Goal: Use online tool/utility: Utilize a website feature to perform a specific function

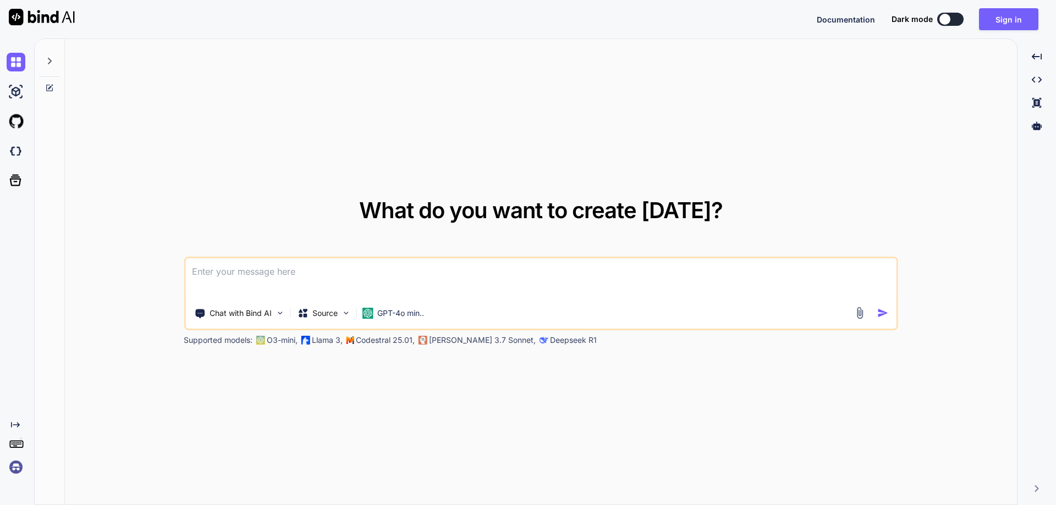
click at [333, 284] on textarea at bounding box center [540, 278] width 711 height 41
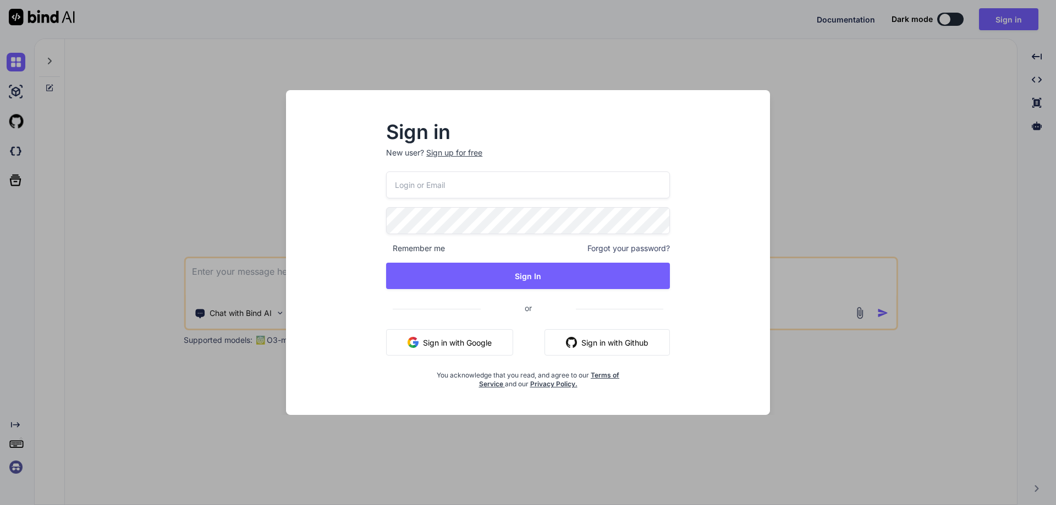
click at [482, 164] on p "New user? Sign up for free" at bounding box center [528, 159] width 284 height 24
click at [476, 175] on input "email" at bounding box center [528, 185] width 284 height 27
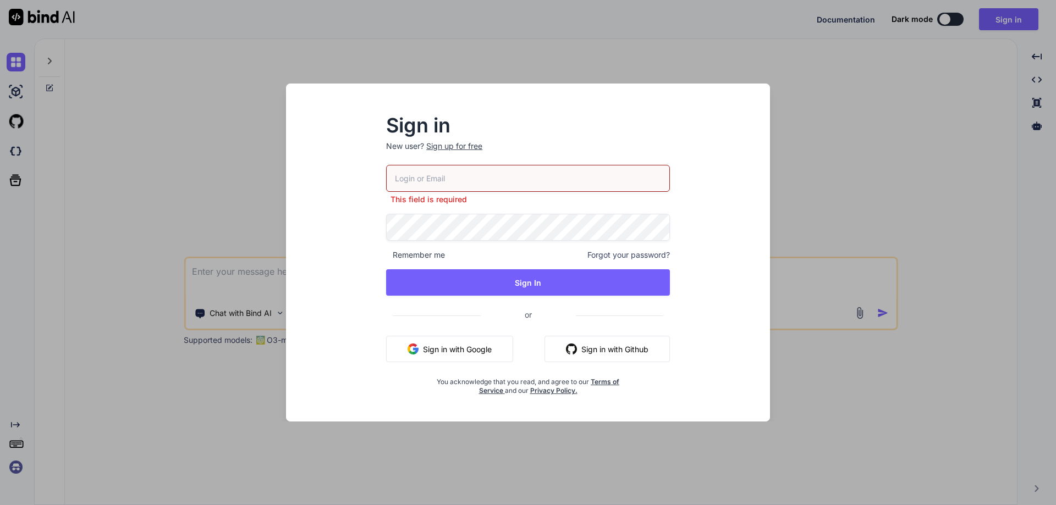
click at [447, 174] on input "email" at bounding box center [528, 178] width 284 height 27
paste input "[EMAIL_ADDRESS][DOMAIN_NAME]"
type input "[EMAIL_ADDRESS][DOMAIN_NAME]"
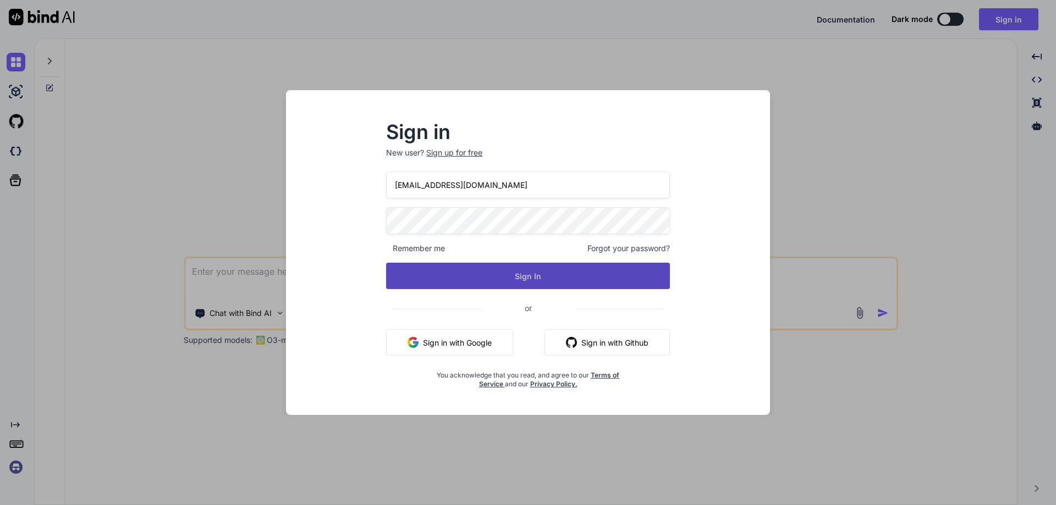
click at [476, 268] on button "Sign In" at bounding box center [528, 276] width 284 height 26
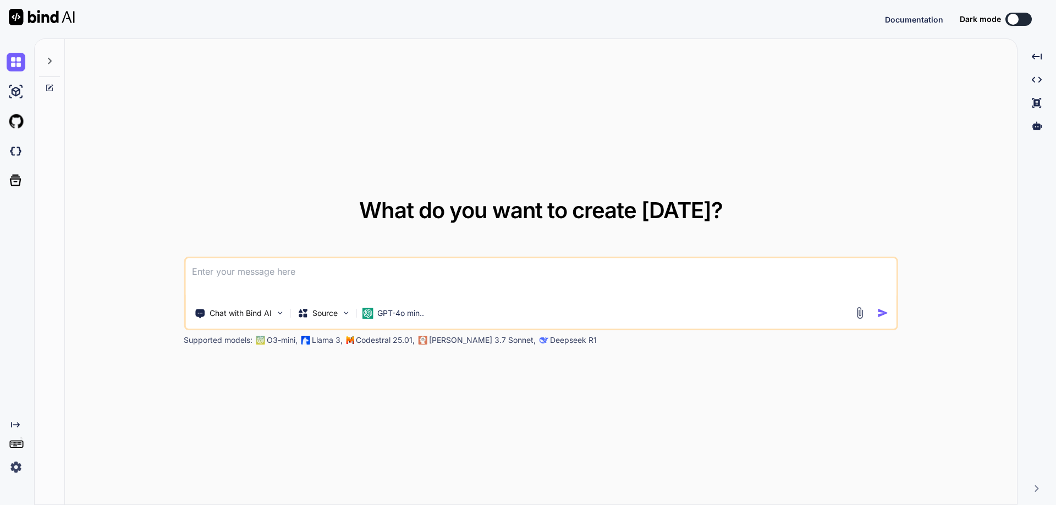
drag, startPoint x: 459, startPoint y: 114, endPoint x: 935, endPoint y: 34, distance: 483.0
click at [935, 34] on div "Documentation Dark mode Created with Pixso." at bounding box center [528, 19] width 1056 height 38
click at [1031, 19] on button at bounding box center [1018, 19] width 26 height 13
click at [516, 287] on textarea at bounding box center [540, 278] width 711 height 41
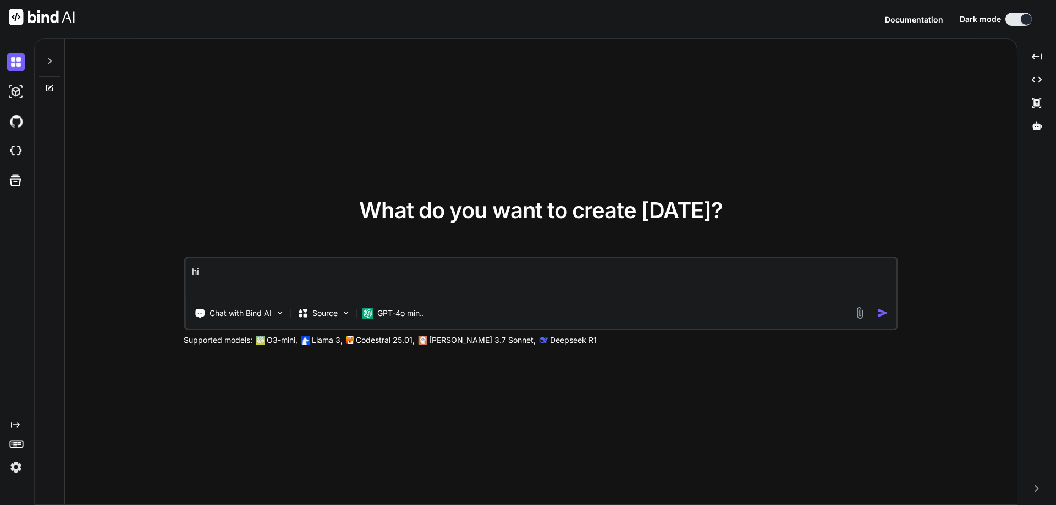
type textarea "hi"
click at [888, 316] on img "button" at bounding box center [883, 313] width 12 height 12
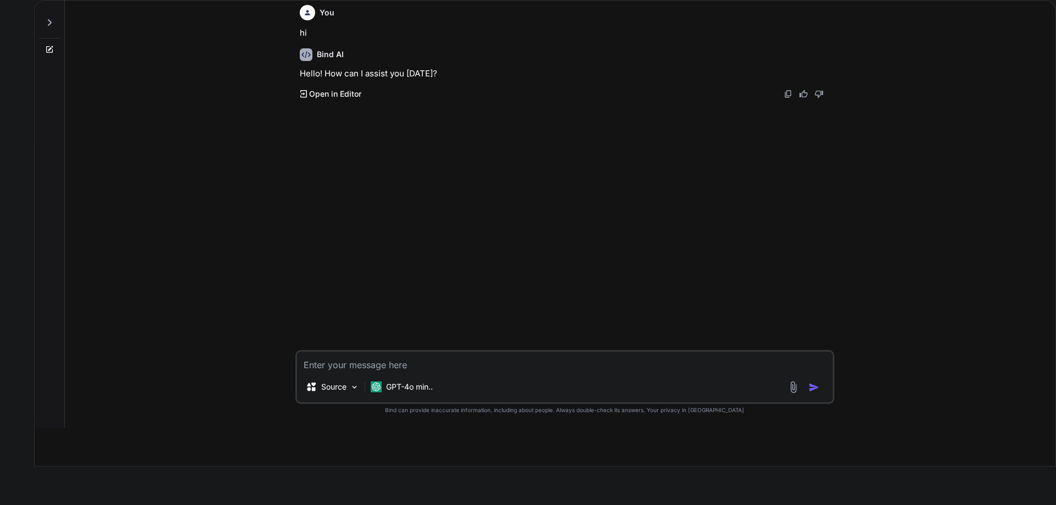
click at [346, 369] on textarea at bounding box center [565, 362] width 536 height 20
type textarea "creat"
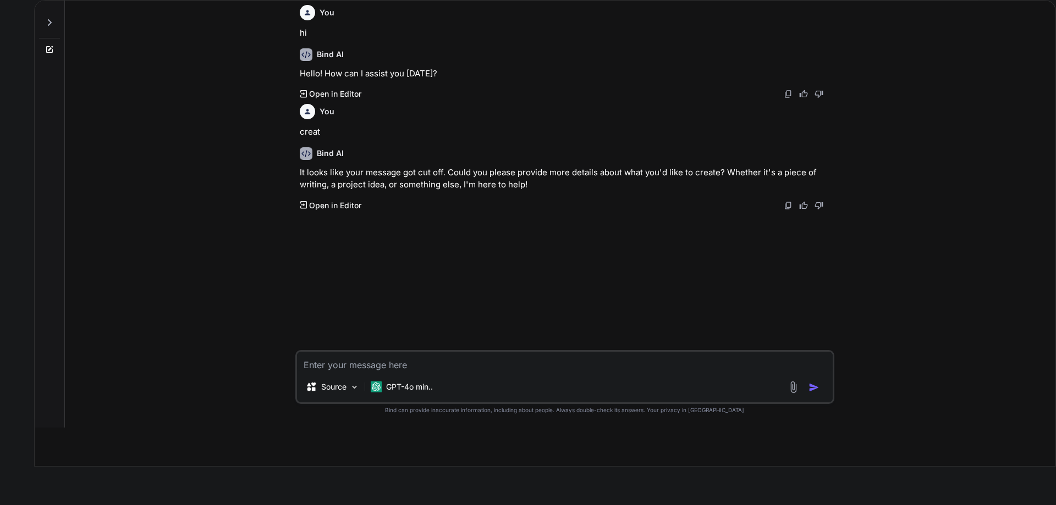
click at [472, 363] on textarea at bounding box center [565, 362] width 536 height 20
paste textarea "ADL/IADL Assistance Needs (List Example) • Dressing: Assist with shirt, shoes •…"
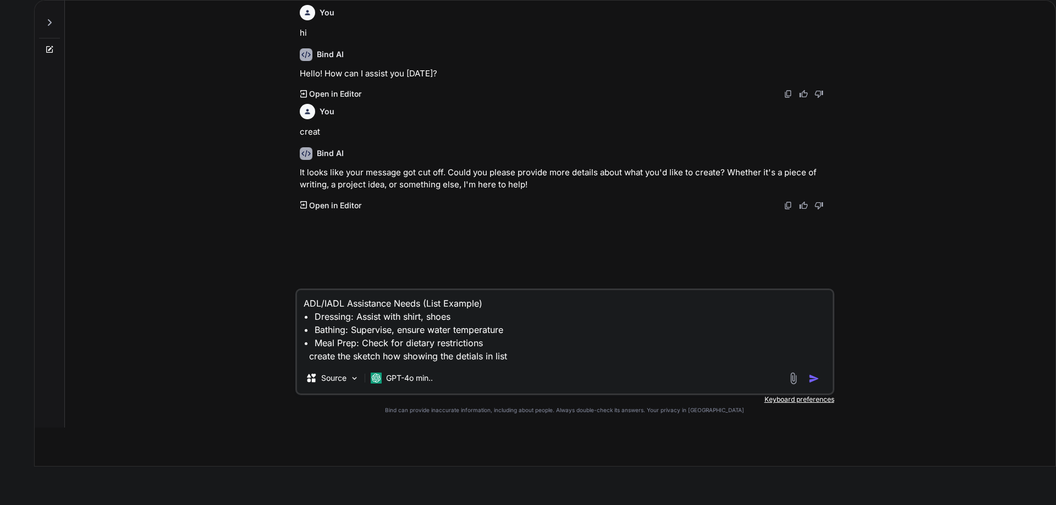
type textarea "ADL/IADL Assistance Needs (List Example) • Dressing: Assist with shirt, shoes •…"
click at [526, 356] on textarea "ADL/IADL Assistance Needs (List Example) • Dressing: Assist with shirt, shoes •…" at bounding box center [565, 326] width 536 height 73
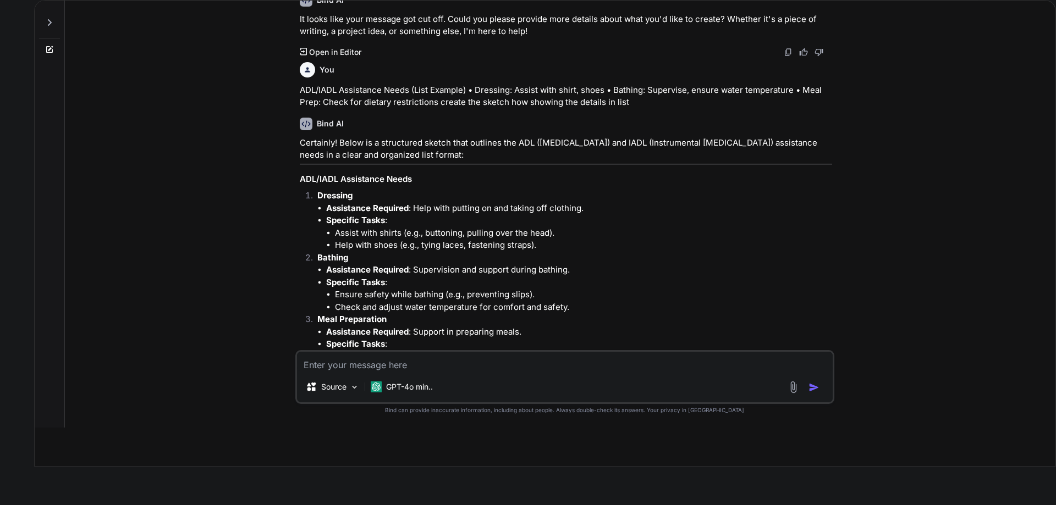
scroll to position [228, 0]
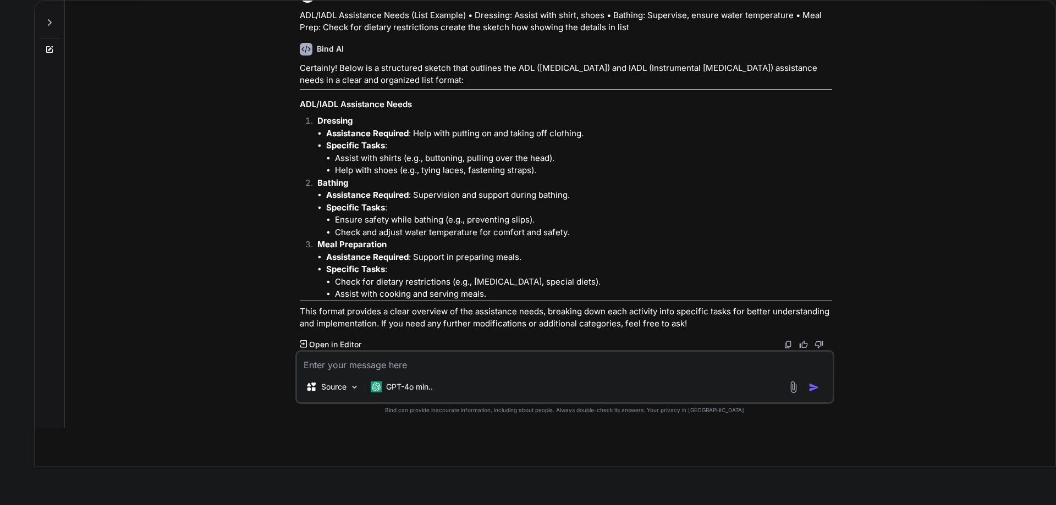
click at [553, 358] on textarea at bounding box center [565, 362] width 536 height 20
type textarea "create sketch"
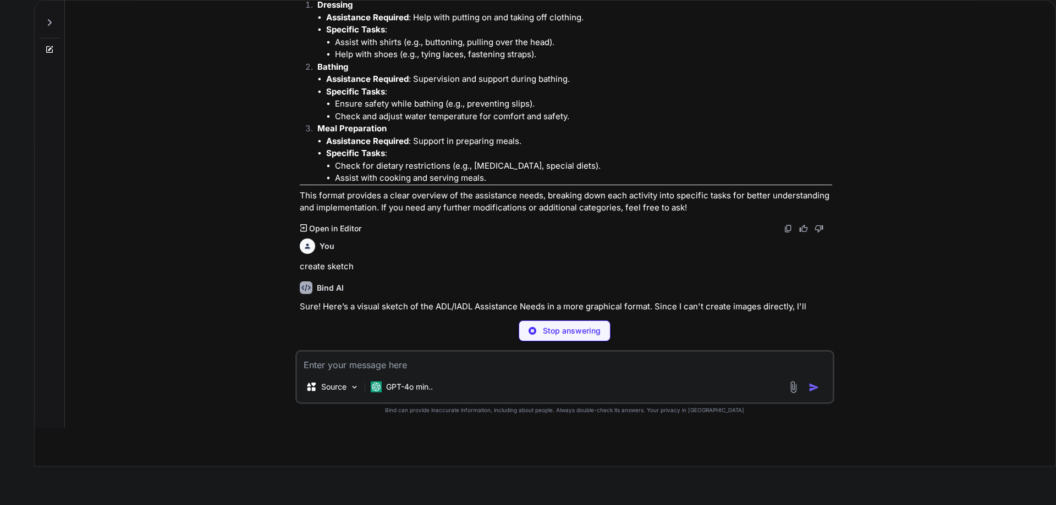
scroll to position [564, 0]
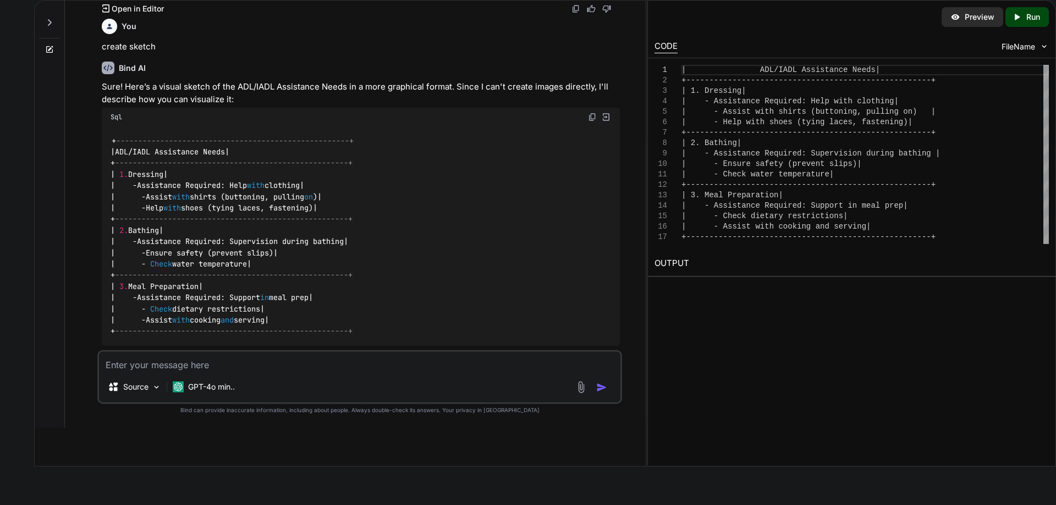
drag, startPoint x: 137, startPoint y: 178, endPoint x: 308, endPoint y: 174, distance: 170.5
click at [308, 174] on code "+ -----------------------------------------------------+ | ADL / IADL Assistanc…" at bounding box center [232, 236] width 243 height 202
drag, startPoint x: 305, startPoint y: 154, endPoint x: 163, endPoint y: 154, distance: 142.4
click at [163, 154] on code "+ -----------------------------------------------------+ | ADL / IADL Assistanc…" at bounding box center [232, 236] width 243 height 202
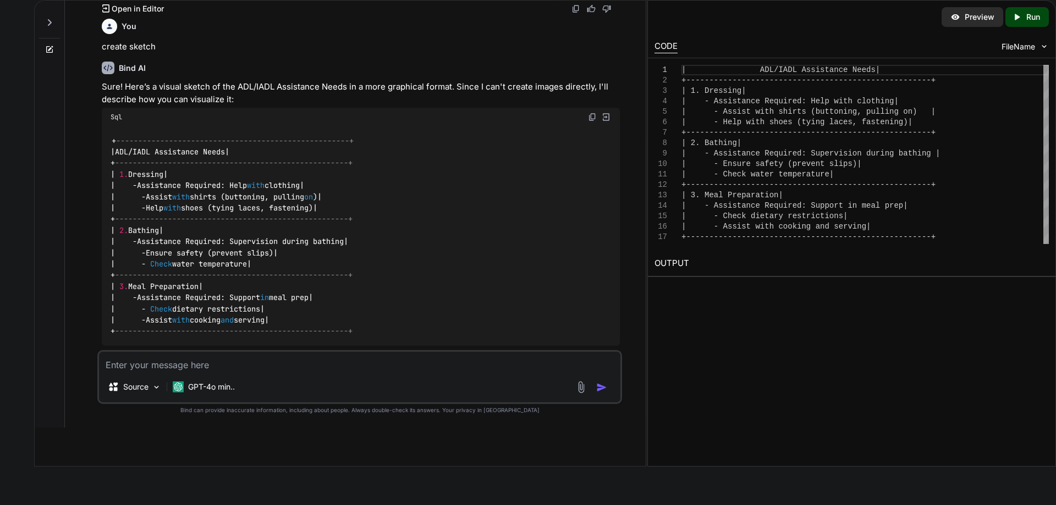
click at [309, 152] on code "+ -----------------------------------------------------+ | ADL / IADL Assistanc…" at bounding box center [232, 236] width 243 height 202
drag, startPoint x: 309, startPoint y: 152, endPoint x: 229, endPoint y: 150, distance: 80.3
click at [229, 150] on code "+ -----------------------------------------------------+ | ADL / IADL Assistanc…" at bounding box center [232, 236] width 243 height 202
drag, startPoint x: 300, startPoint y: 150, endPoint x: 188, endPoint y: 156, distance: 111.8
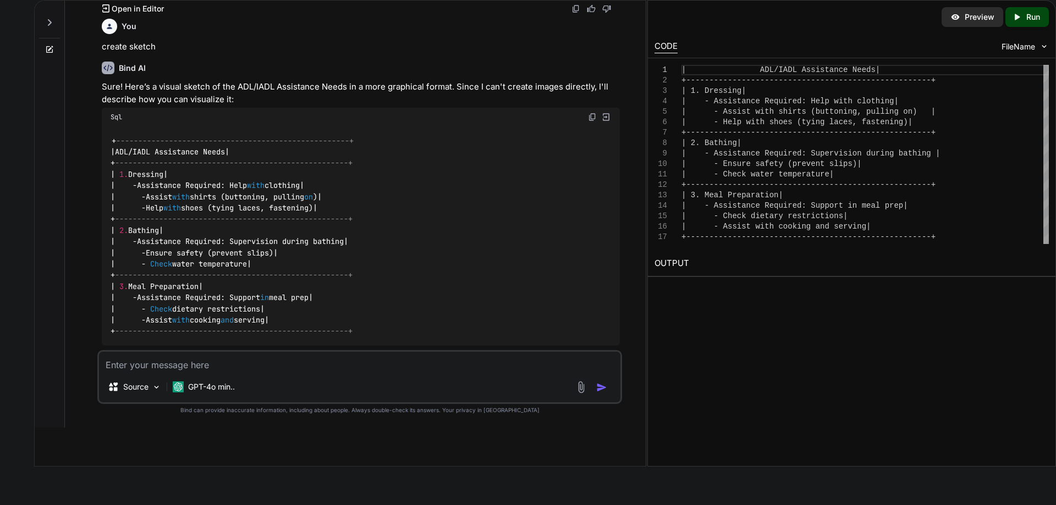
click at [188, 155] on code "+ -----------------------------------------------------+ | ADL / IADL Assistanc…" at bounding box center [232, 236] width 243 height 202
copy code "ADL / IADL Assistance Needs"
drag, startPoint x: 163, startPoint y: 174, endPoint x: 135, endPoint y: 172, distance: 28.7
click at [135, 172] on code "+ -----------------------------------------------------+ | ADL / IADL Assistanc…" at bounding box center [232, 236] width 243 height 202
copy code "Dressing"
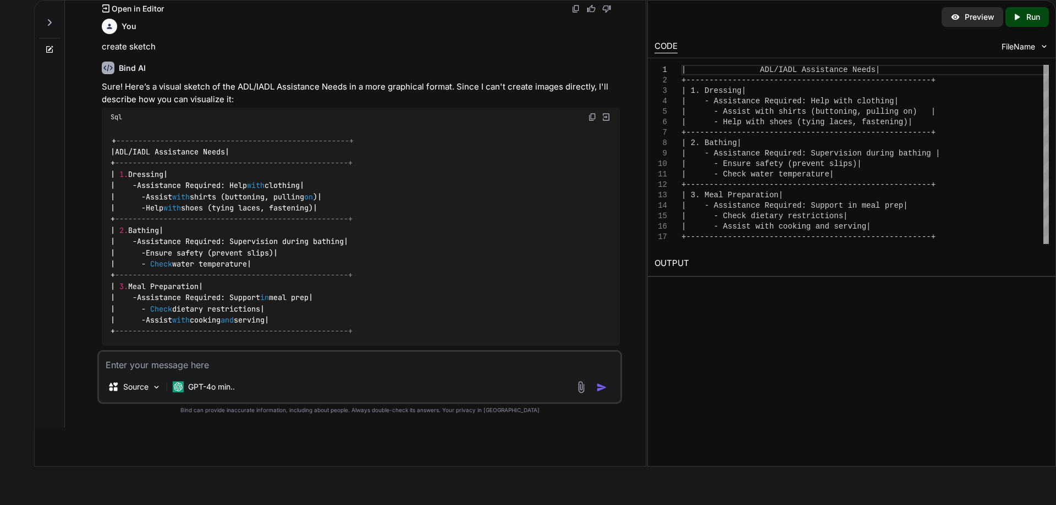
drag, startPoint x: 316, startPoint y: 186, endPoint x: 144, endPoint y: 190, distance: 172.2
click at [144, 190] on code "+ -----------------------------------------------------+ | ADL / IADL Assistanc…" at bounding box center [232, 236] width 243 height 202
copy code "Assistance Required: Help with clothing"
drag, startPoint x: 343, startPoint y: 197, endPoint x: 152, endPoint y: 195, distance: 191.4
click at [152, 195] on code "+ -----------------------------------------------------+ | ADL / IADL Assistanc…" at bounding box center [232, 236] width 243 height 202
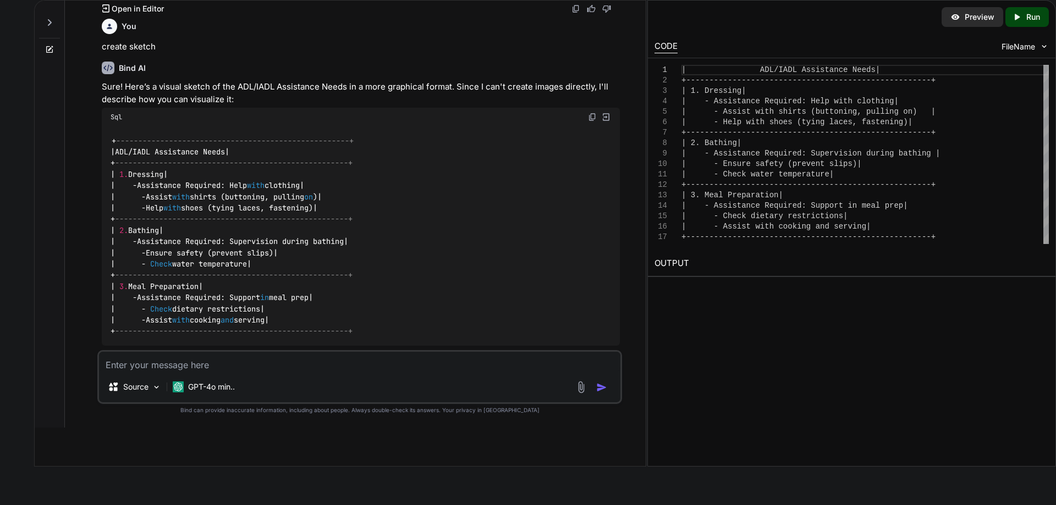
copy code "Assist with shirts (buttoning, pulling on )"
drag, startPoint x: 335, startPoint y: 208, endPoint x: 150, endPoint y: 211, distance: 185.4
click at [150, 211] on code "+ -----------------------------------------------------+ | ADL / IADL Assistanc…" at bounding box center [232, 236] width 243 height 202
copy code "Help with shoes (tying laces, fastening)"
click at [462, 269] on div "+ -----------------------------------------------------+ | ADL / IADL Assistanc…" at bounding box center [361, 235] width 518 height 219
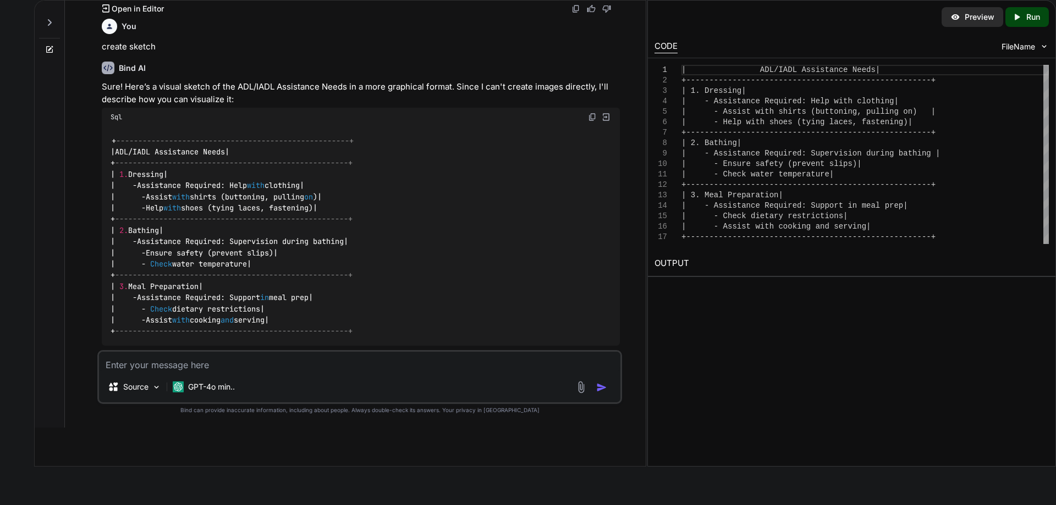
drag, startPoint x: 175, startPoint y: 229, endPoint x: 135, endPoint y: 230, distance: 40.7
click at [135, 230] on code "+ -----------------------------------------------------+ | ADL / IADL Assistanc…" at bounding box center [232, 236] width 243 height 202
copy code "Bathing"
drag, startPoint x: 354, startPoint y: 242, endPoint x: 238, endPoint y: 242, distance: 116.0
click at [238, 242] on code "+ -----------------------------------------------------+ | ADL / IADL Assistanc…" at bounding box center [232, 236] width 243 height 202
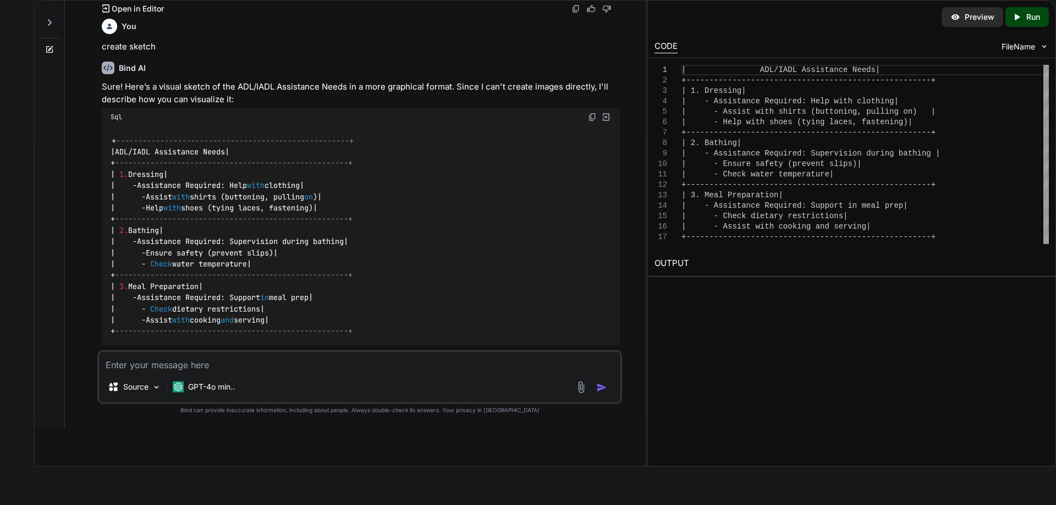
click at [287, 255] on code "+ -----------------------------------------------------+ | ADL / IADL Assistanc…" at bounding box center [232, 236] width 243 height 202
drag, startPoint x: 287, startPoint y: 255, endPoint x: 183, endPoint y: 243, distance: 104.1
click at [183, 243] on code "+ -----------------------------------------------------+ | ADL / IADL Assistanc…" at bounding box center [232, 236] width 243 height 202
click at [322, 258] on code "+ -----------------------------------------------------+ | ADL / IADL Assistanc…" at bounding box center [232, 236] width 243 height 202
drag, startPoint x: 279, startPoint y: 252, endPoint x: 183, endPoint y: 247, distance: 96.3
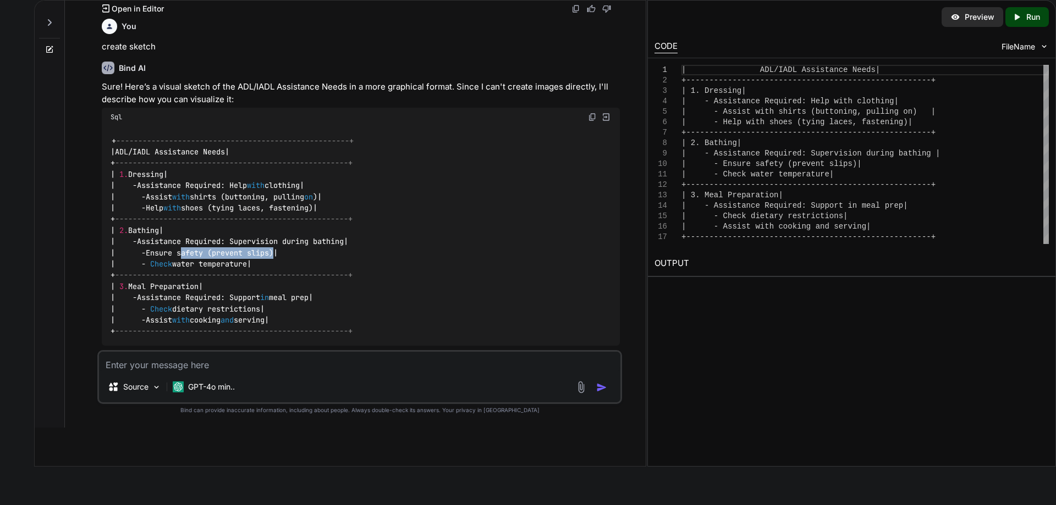
click at [183, 247] on code "+ -----------------------------------------------------+ | ADL / IADL Assistanc…" at bounding box center [232, 236] width 243 height 202
click at [288, 247] on code "+ -----------------------------------------------------+ | ADL / IADL Assistanc…" at bounding box center [232, 236] width 243 height 202
click at [284, 251] on code "+ -----------------------------------------------------+ | ADL / IADL Assistanc…" at bounding box center [232, 236] width 243 height 202
drag, startPoint x: 282, startPoint y: 252, endPoint x: 151, endPoint y: 252, distance: 130.9
click at [151, 252] on code "+ -----------------------------------------------------+ | ADL / IADL Assistanc…" at bounding box center [232, 236] width 243 height 202
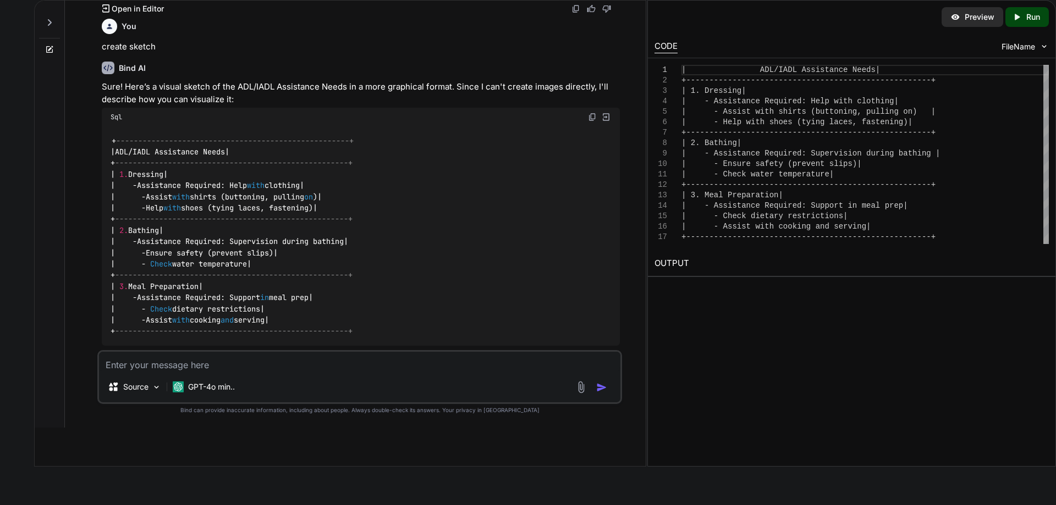
copy code "Ensure safety (prevent slips)"
drag, startPoint x: 263, startPoint y: 261, endPoint x: 152, endPoint y: 261, distance: 111.6
click at [152, 261] on code "+ -----------------------------------------------------+ | ADL / IADL Assistanc…" at bounding box center [232, 236] width 243 height 202
copy code "Check water temperature"
drag, startPoint x: 210, startPoint y: 288, endPoint x: 134, endPoint y: 286, distance: 76.5
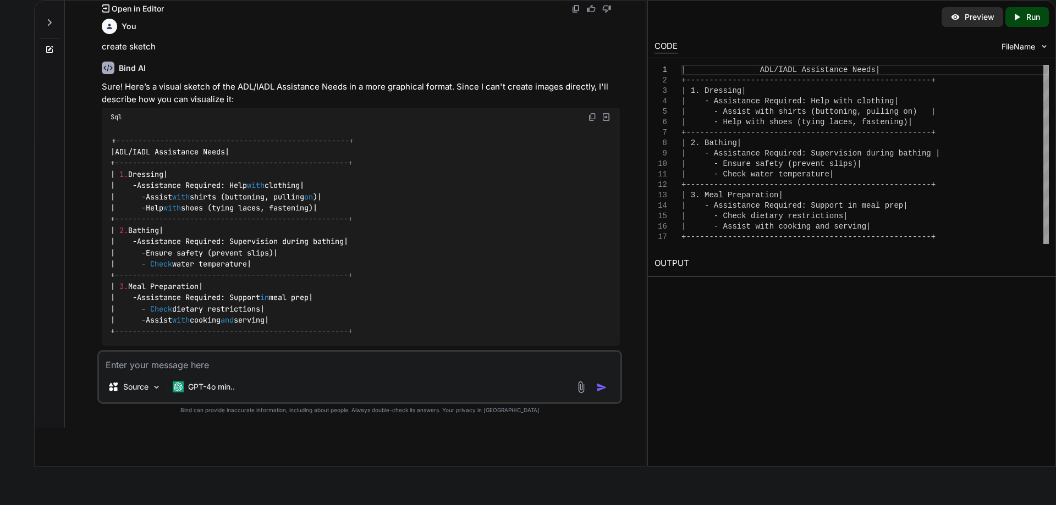
click at [134, 286] on code "+ -----------------------------------------------------+ | ADL / IADL Assistanc…" at bounding box center [232, 236] width 243 height 202
copy code "Meal Preparation"
click at [281, 307] on code "+ -----------------------------------------------------+ | ADL / IADL Assistanc…" at bounding box center [232, 236] width 243 height 202
drag, startPoint x: 269, startPoint y: 308, endPoint x: 152, endPoint y: 309, distance: 117.7
click at [152, 309] on code "+ -----------------------------------------------------+ | ADL / IADL Assistanc…" at bounding box center [232, 236] width 243 height 202
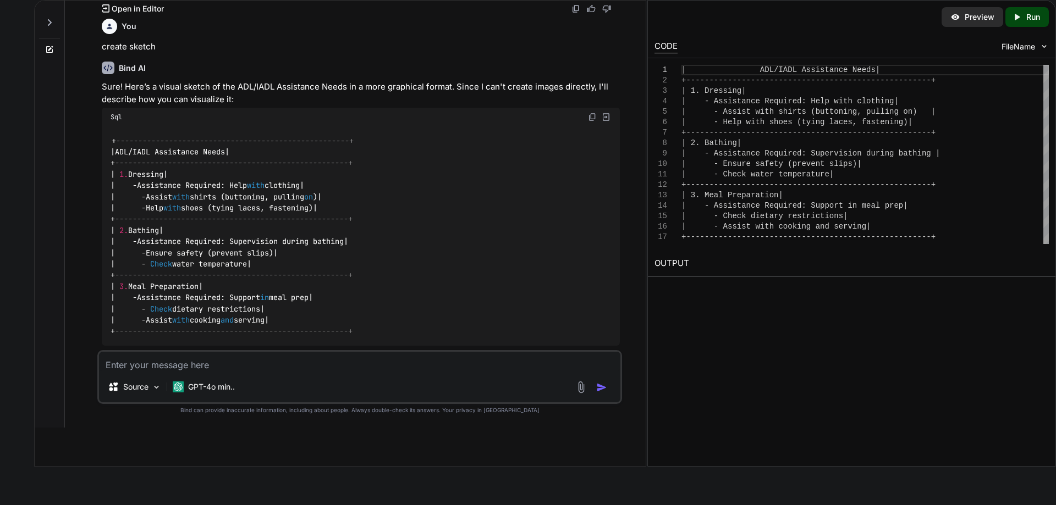
copy code "Check dietary restrictions"
drag, startPoint x: 296, startPoint y: 317, endPoint x: 152, endPoint y: 321, distance: 144.1
click at [152, 321] on code "+ -----------------------------------------------------+ | ADL / IADL Assistanc…" at bounding box center [232, 236] width 243 height 202
click at [295, 362] on textarea at bounding box center [359, 362] width 521 height 20
paste textarea "Current Health Status (Status Card Example) • [DATE]: Stable • Recent Change: M…"
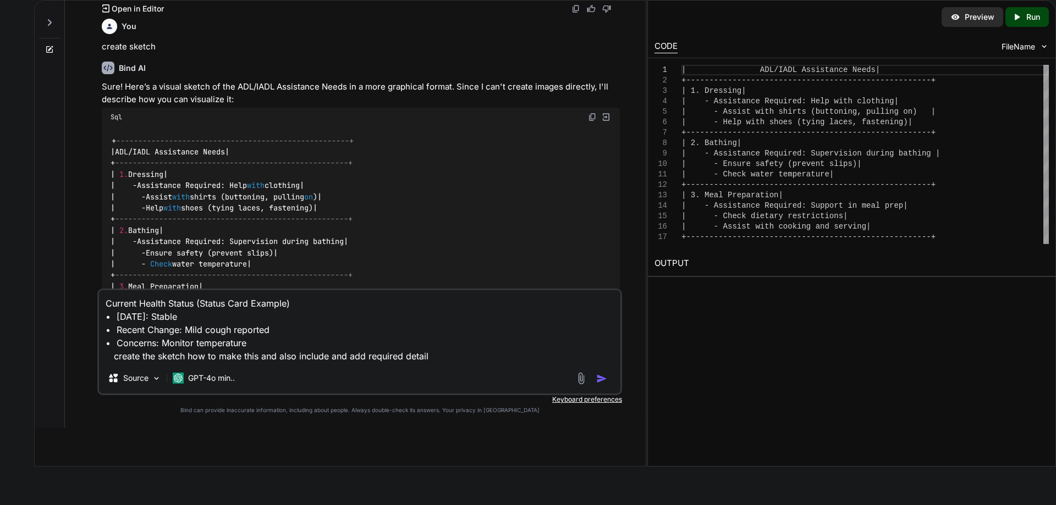
type textarea "Current Health Status (Status Card Example) • [DATE]: Stable • Recent Change: M…"
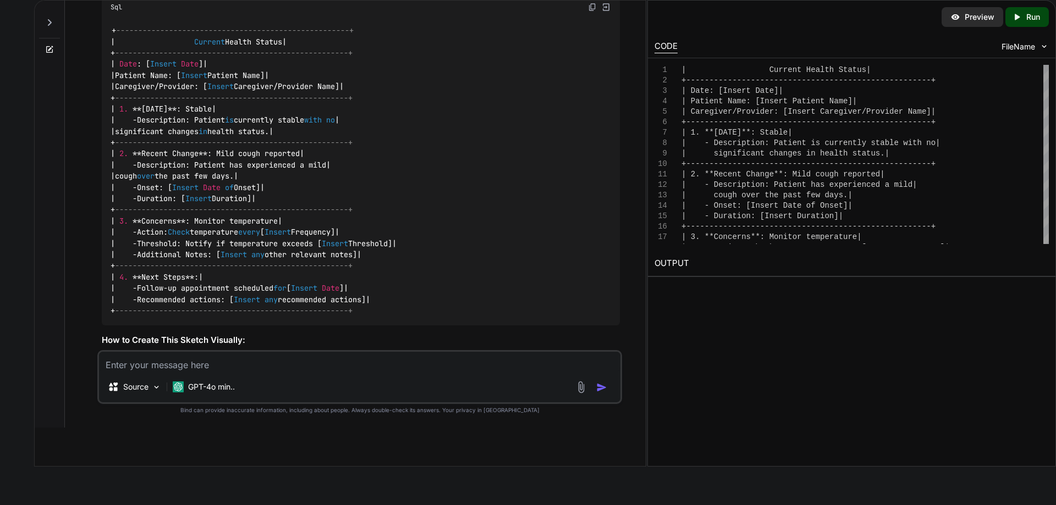
scroll to position [1137, 0]
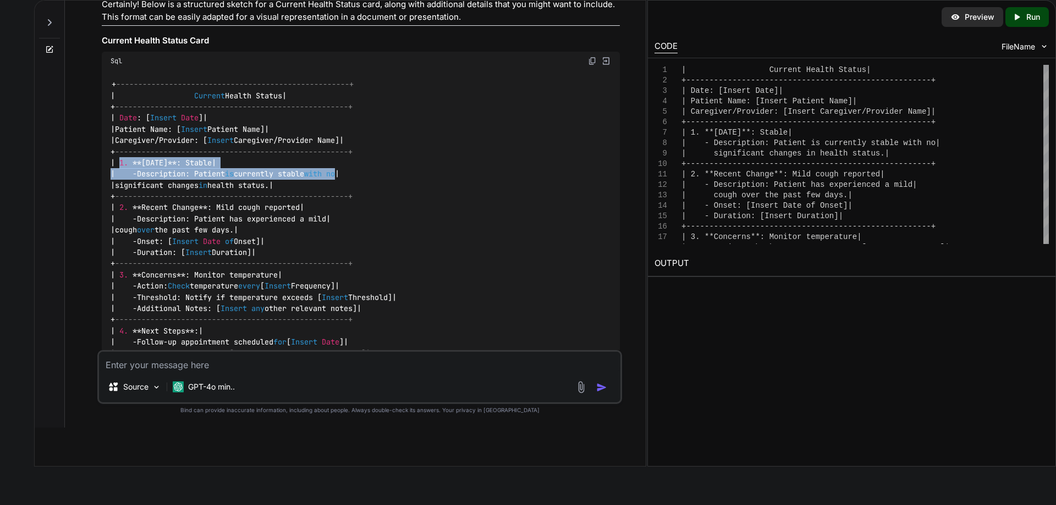
drag, startPoint x: 357, startPoint y: 176, endPoint x: 120, endPoint y: 162, distance: 237.5
click at [120, 162] on code "+ -----------------------------------------------------+ | Current Health Statu…" at bounding box center [254, 224] width 286 height 291
click at [302, 186] on code "+ -----------------------------------------------------+ | Current Health Statu…" at bounding box center [254, 224] width 286 height 291
drag, startPoint x: 309, startPoint y: 186, endPoint x: 108, endPoint y: 164, distance: 202.5
click at [108, 164] on div "+ -----------------------------------------------------+ | Current Health Statu…" at bounding box center [361, 224] width 518 height 309
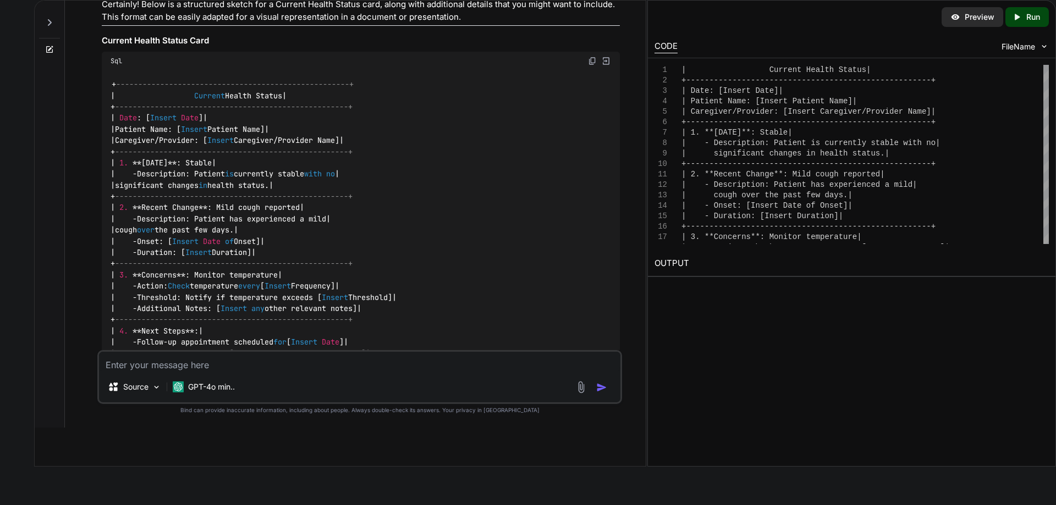
click at [365, 183] on div "+ -----------------------------------------------------+ | Current Health Statu…" at bounding box center [361, 224] width 518 height 309
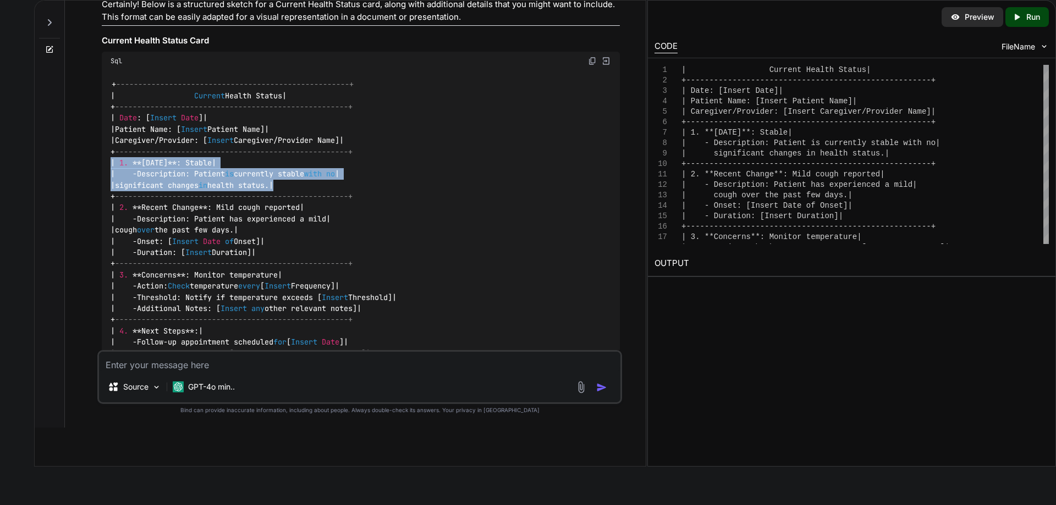
drag, startPoint x: 363, startPoint y: 183, endPoint x: 109, endPoint y: 164, distance: 254.8
click at [109, 164] on div "+ -----------------------------------------------------+ | Current Health Statu…" at bounding box center [361, 224] width 518 height 309
click at [469, 163] on div "+ -----------------------------------------------------+ | Current Health Statu…" at bounding box center [361, 224] width 518 height 309
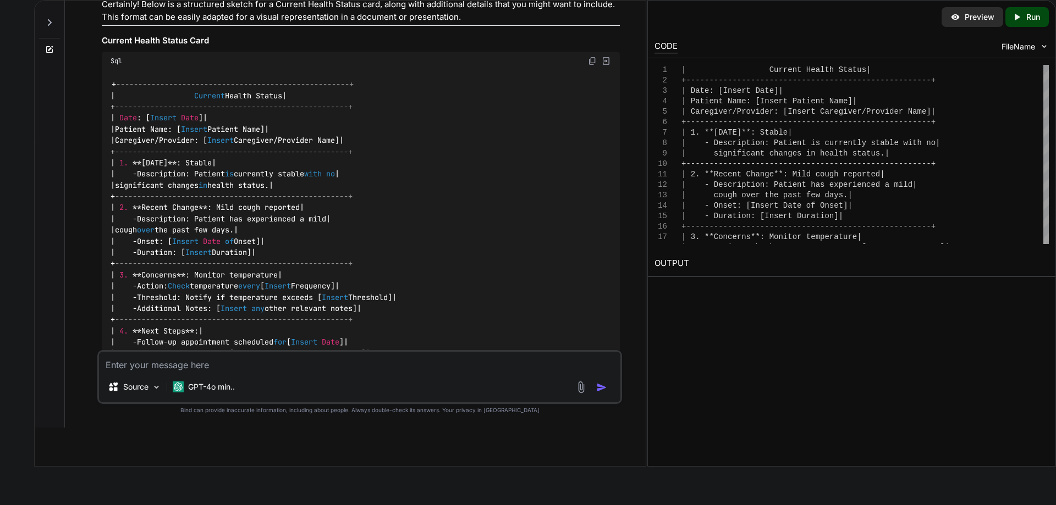
click at [469, 163] on div "+ -----------------------------------------------------+ | Current Health Statu…" at bounding box center [361, 224] width 518 height 309
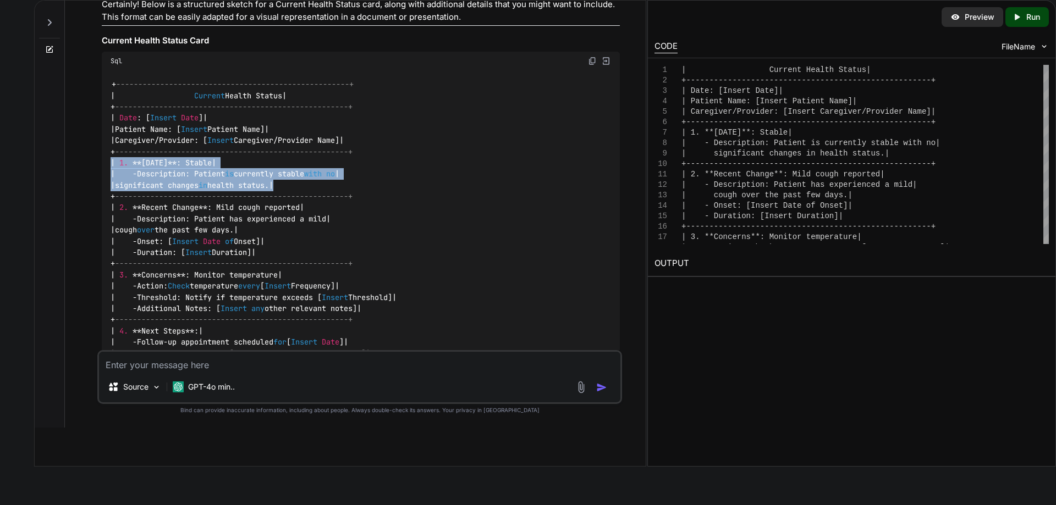
drag, startPoint x: 360, startPoint y: 185, endPoint x: 95, endPoint y: 164, distance: 266.0
click at [95, 164] on div "You hi Bind AI Hello! How can I assist you [DATE]? Created with Pixso. Open in …" at bounding box center [360, 214] width 572 height 427
click at [511, 188] on div "+ -----------------------------------------------------+ | Current Health Statu…" at bounding box center [361, 224] width 518 height 309
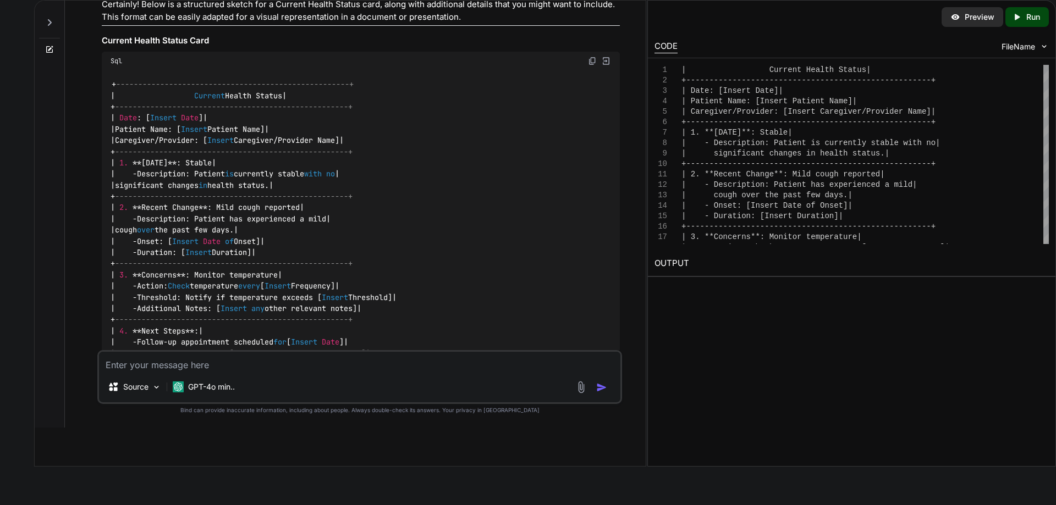
click at [295, 241] on code "+ -----------------------------------------------------+ | Current Health Statu…" at bounding box center [254, 224] width 286 height 291
drag, startPoint x: 218, startPoint y: 163, endPoint x: 184, endPoint y: 164, distance: 34.7
click at [184, 164] on code "+ -----------------------------------------------------+ | Current Health Statu…" at bounding box center [254, 224] width 286 height 291
click at [200, 163] on code "+ -----------------------------------------------------+ | Current Health Statu…" at bounding box center [254, 224] width 286 height 291
drag, startPoint x: 210, startPoint y: 162, endPoint x: 181, endPoint y: 166, distance: 28.9
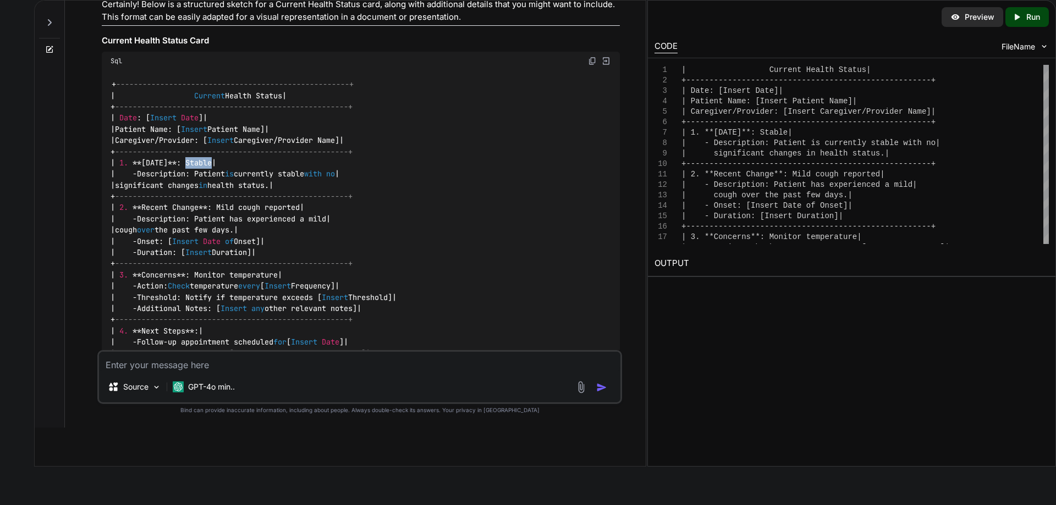
click at [181, 166] on code "+ -----------------------------------------------------+ | Current Health Statu…" at bounding box center [254, 224] width 286 height 291
drag, startPoint x: 305, startPoint y: 184, endPoint x: 143, endPoint y: 173, distance: 162.1
click at [143, 173] on code "+ -----------------------------------------------------+ | Current Health Statu…" at bounding box center [254, 224] width 286 height 291
drag, startPoint x: 306, startPoint y: 206, endPoint x: 219, endPoint y: 202, distance: 86.4
click at [219, 202] on code "+ -----------------------------------------------------+ | Current Health Statu…" at bounding box center [254, 224] width 286 height 291
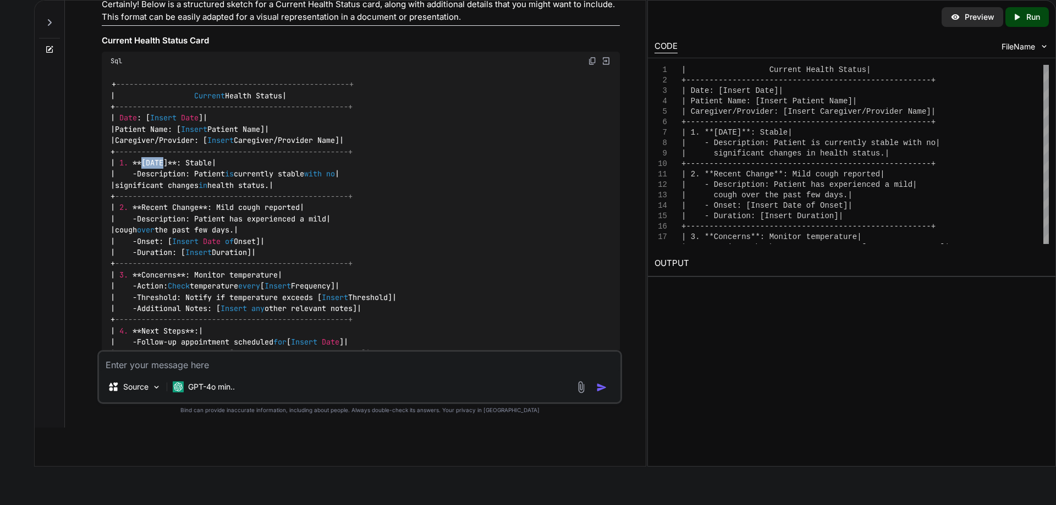
drag, startPoint x: 164, startPoint y: 162, endPoint x: 142, endPoint y: 166, distance: 23.0
click at [142, 166] on code "+ -----------------------------------------------------+ | Current Health Statu…" at bounding box center [254, 224] width 286 height 291
drag, startPoint x: 199, startPoint y: 206, endPoint x: 143, endPoint y: 206, distance: 55.5
click at [143, 206] on code "+ -----------------------------------------------------+ | Current Health Statu…" at bounding box center [254, 224] width 286 height 291
drag, startPoint x: 306, startPoint y: 207, endPoint x: 221, endPoint y: 210, distance: 85.8
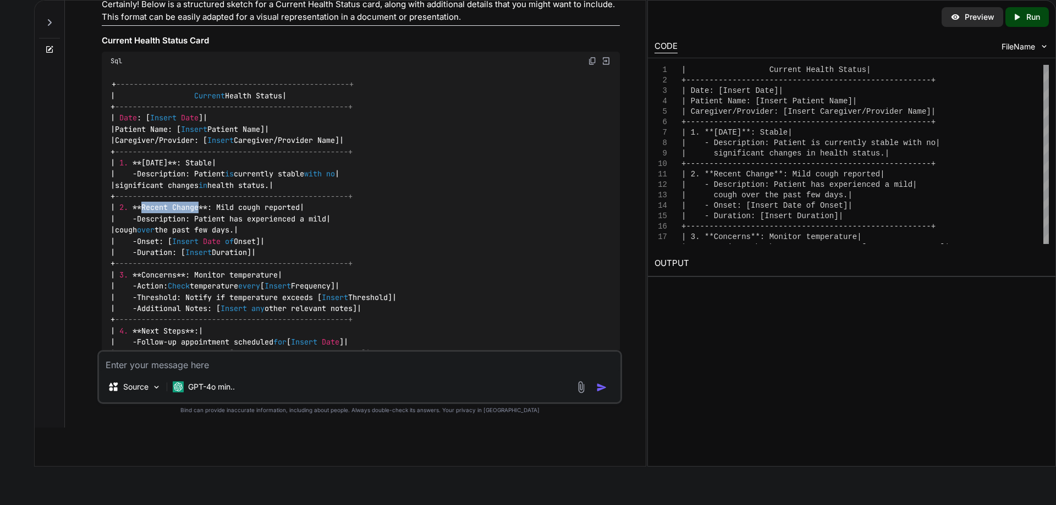
click at [221, 210] on code "+ -----------------------------------------------------+ | Current Health Statu…" at bounding box center [254, 224] width 286 height 291
click at [470, 217] on div "+ -----------------------------------------------------+ | Current Health Statu…" at bounding box center [361, 224] width 518 height 309
drag, startPoint x: 316, startPoint y: 209, endPoint x: 153, endPoint y: 207, distance: 162.8
click at [153, 207] on code "+ -----------------------------------------------------+ | Current Health Statu…" at bounding box center [254, 224] width 286 height 291
click at [316, 203] on code "+ -----------------------------------------------------+ | Current Health Statu…" at bounding box center [254, 224] width 286 height 291
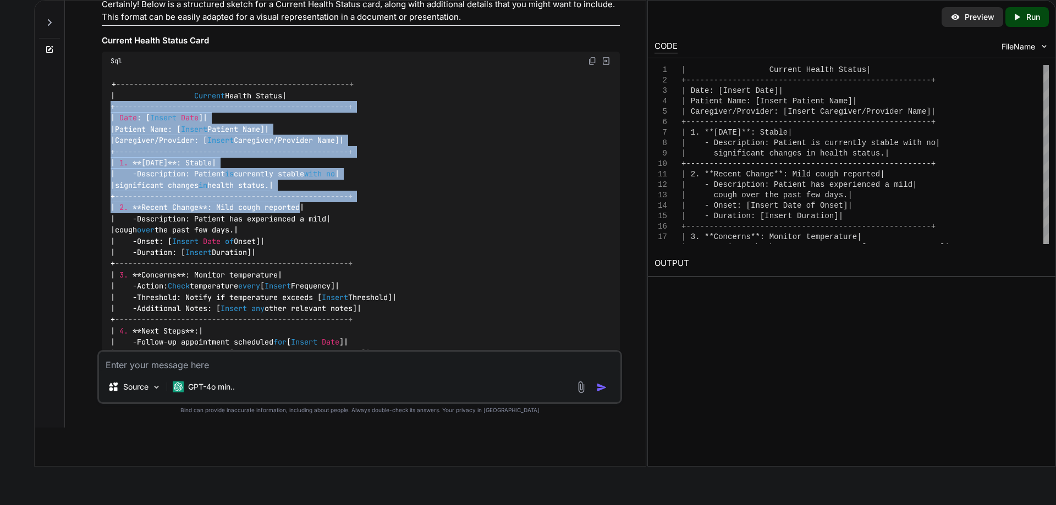
drag, startPoint x: 303, startPoint y: 206, endPoint x: 91, endPoint y: 108, distance: 233.1
click at [91, 108] on div "You hi Bind AI Hello! How can I assist you [DATE]? Created with Pixso. Open in …" at bounding box center [360, 214] width 572 height 427
click at [414, 126] on div "+ -----------------------------------------------------+ | Current Health Statu…" at bounding box center [361, 224] width 518 height 309
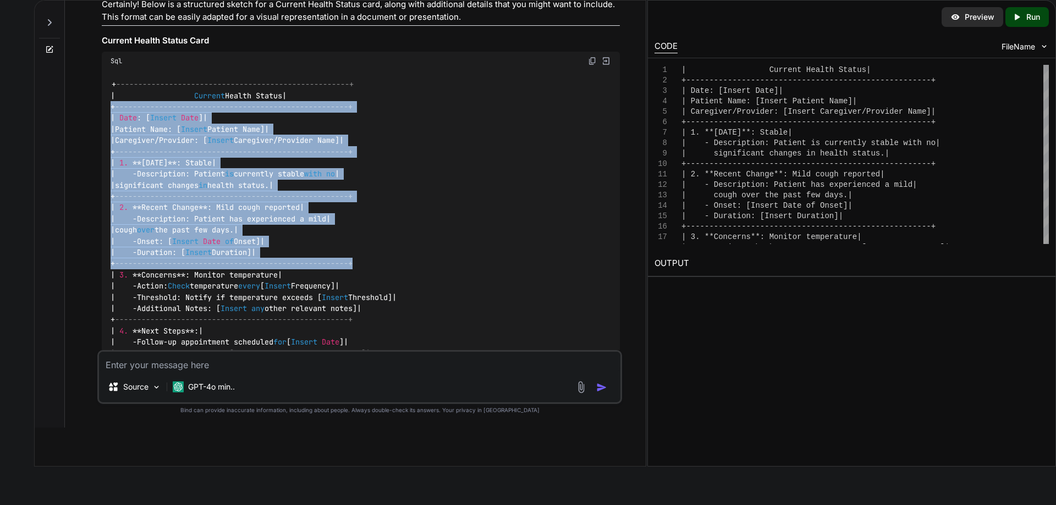
drag, startPoint x: 113, startPoint y: 107, endPoint x: 399, endPoint y: 262, distance: 325.8
click at [399, 262] on div "+ -----------------------------------------------------+ | Current Health Statu…" at bounding box center [361, 224] width 518 height 309
click at [401, 258] on div "+ -----------------------------------------------------+ | Current Health Statu…" at bounding box center [361, 224] width 518 height 309
drag, startPoint x: 359, startPoint y: 259, endPoint x: 73, endPoint y: 112, distance: 321.3
click at [73, 112] on div "You hi Bind AI Hello! How can I assist you [DATE]? Created with Pixso. Open in …" at bounding box center [355, 214] width 581 height 427
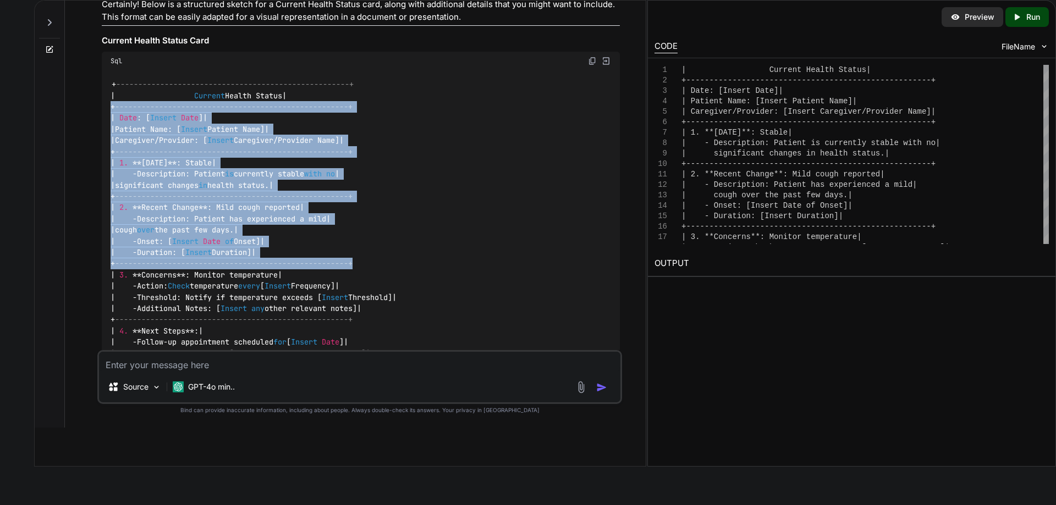
click at [389, 129] on div "+ -----------------------------------------------------+ | Current Health Statu…" at bounding box center [361, 224] width 518 height 309
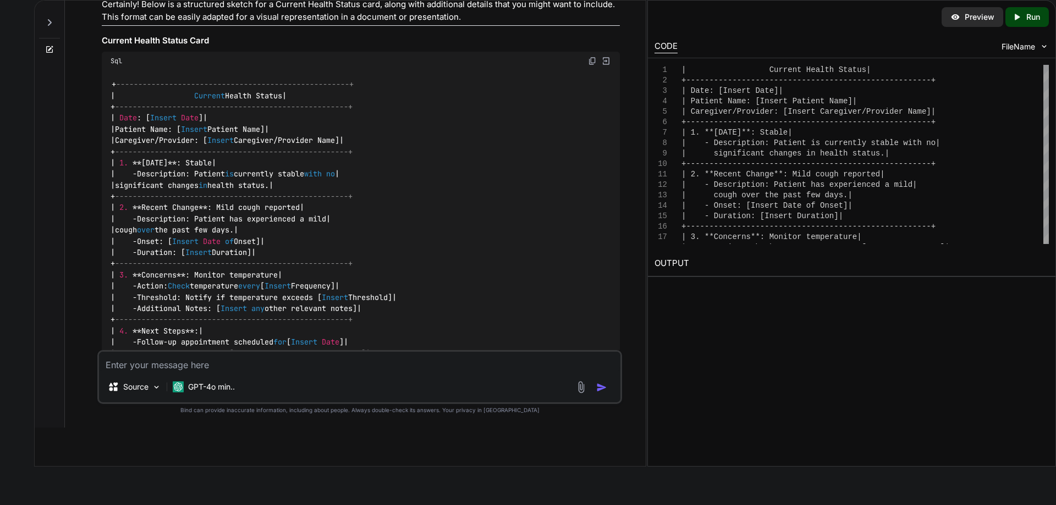
drag, startPoint x: 272, startPoint y: 229, endPoint x: 144, endPoint y: 218, distance: 128.0
click at [144, 218] on code "+ -----------------------------------------------------+ | Current Health Statu…" at bounding box center [254, 224] width 286 height 291
click at [276, 228] on code "+ -----------------------------------------------------+ | Current Health Statu…" at bounding box center [254, 224] width 286 height 291
drag, startPoint x: 276, startPoint y: 228, endPoint x: 211, endPoint y: 216, distance: 66.6
click at [211, 216] on code "+ -----------------------------------------------------+ | Current Health Statu…" at bounding box center [254, 224] width 286 height 291
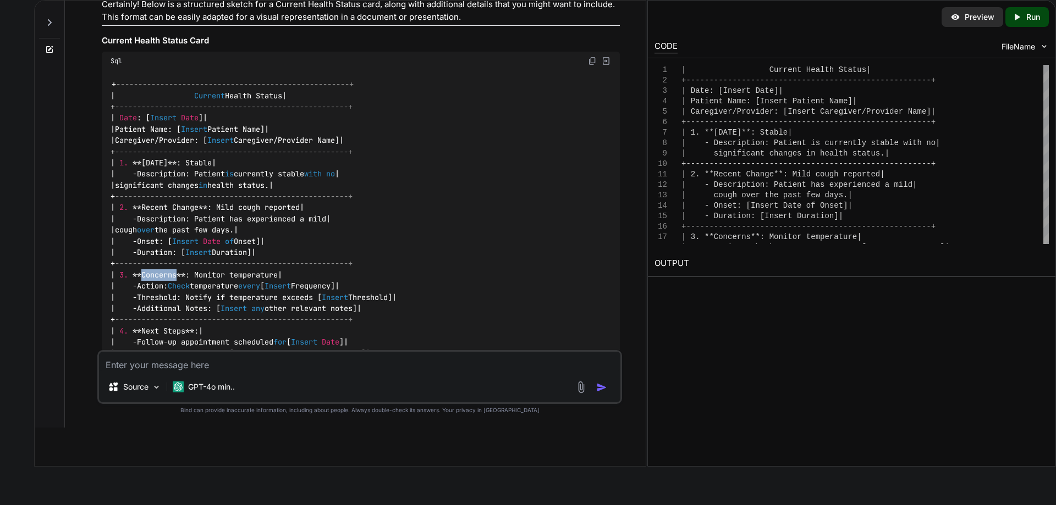
drag, startPoint x: 177, startPoint y: 274, endPoint x: 143, endPoint y: 277, distance: 34.2
click at [143, 277] on code "+ -----------------------------------------------------+ | Current Health Statu…" at bounding box center [254, 224] width 286 height 291
drag, startPoint x: 281, startPoint y: 273, endPoint x: 196, endPoint y: 277, distance: 85.3
click at [196, 277] on code "+ -----------------------------------------------------+ | Current Health Statu…" at bounding box center [254, 224] width 286 height 291
drag, startPoint x: 179, startPoint y: 284, endPoint x: 282, endPoint y: 288, distance: 102.9
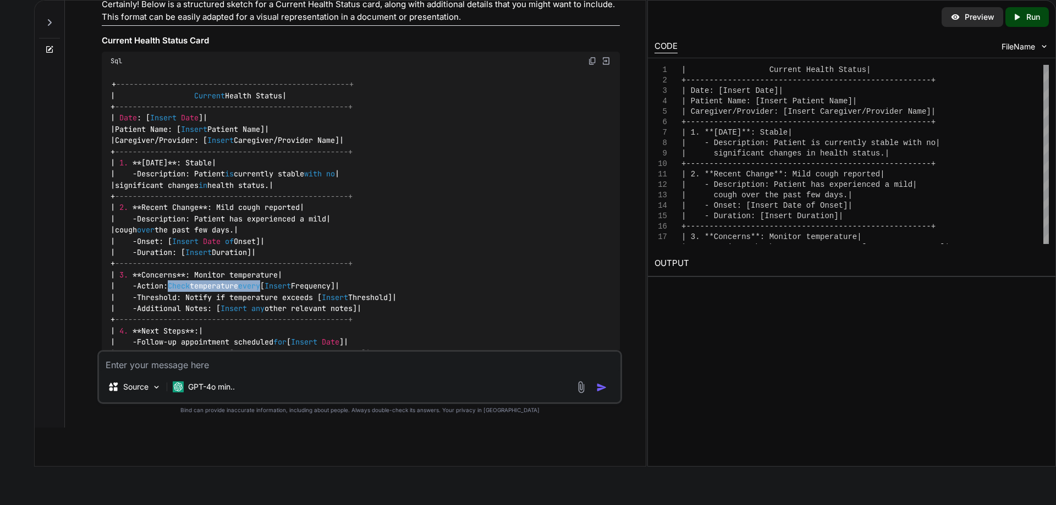
click at [282, 288] on code "+ -----------------------------------------------------+ | Current Health Statu…" at bounding box center [254, 224] width 286 height 291
click at [280, 366] on textarea at bounding box center [359, 362] width 521 height 20
paste textarea "b. [MEDICAL_DATA] and Dietary Restrictions (Info Card Example) • [MEDICAL_DATA]…"
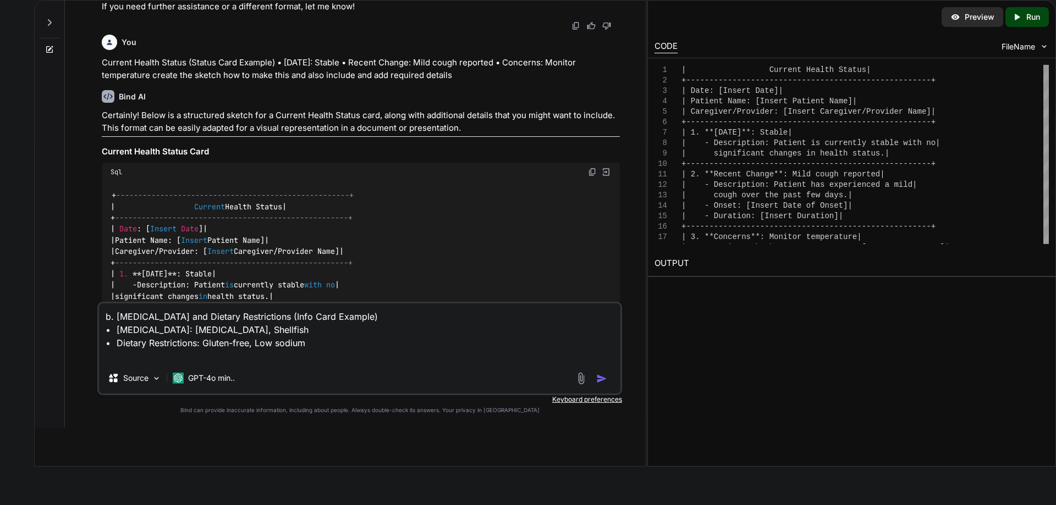
scroll to position [917, 0]
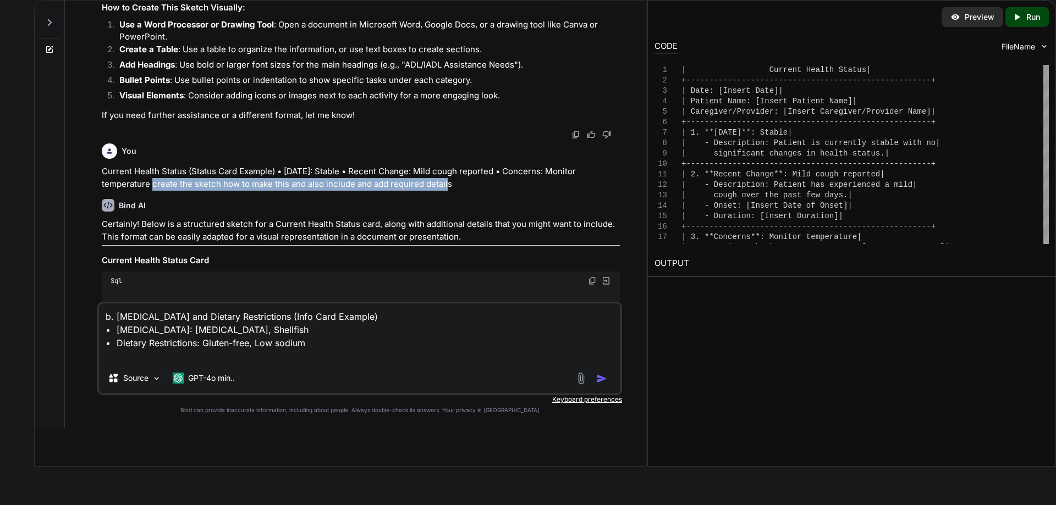
drag, startPoint x: 455, startPoint y: 184, endPoint x: 153, endPoint y: 184, distance: 302.5
click at [153, 184] on p "Current Health Status (Status Card Example) • [DATE]: Stable • Recent Change: M…" at bounding box center [361, 178] width 518 height 25
click at [274, 357] on textarea "b. [MEDICAL_DATA] and Dietary Restrictions (Info Card Example) • [MEDICAL_DATA]…" at bounding box center [359, 333] width 521 height 59
paste textarea "create the sketch how to make this and also include and add required details"
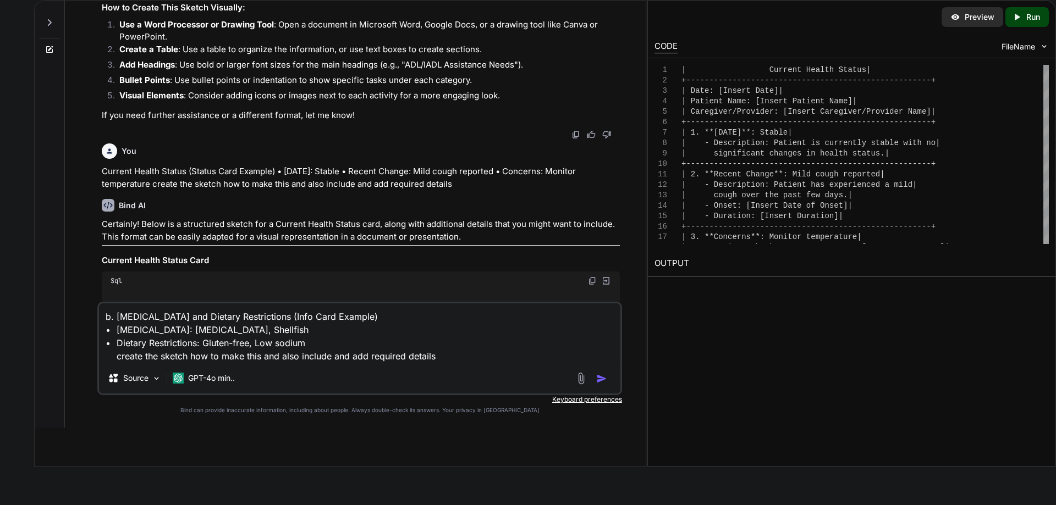
type textarea "b. [MEDICAL_DATA] and Dietary Restrictions (Info Card Example) • [MEDICAL_DATA]…"
click at [605, 380] on img "button" at bounding box center [601, 378] width 11 height 11
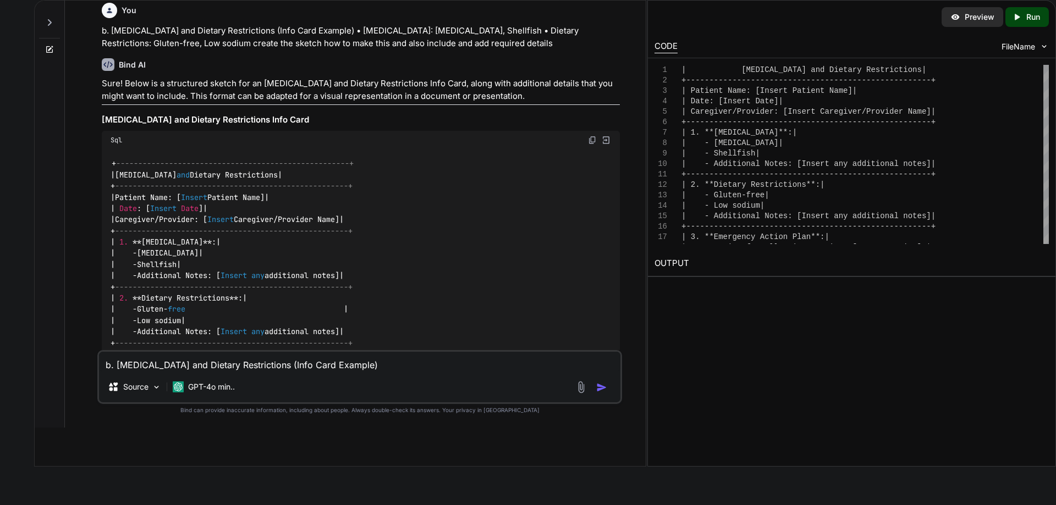
scroll to position [1871, 0]
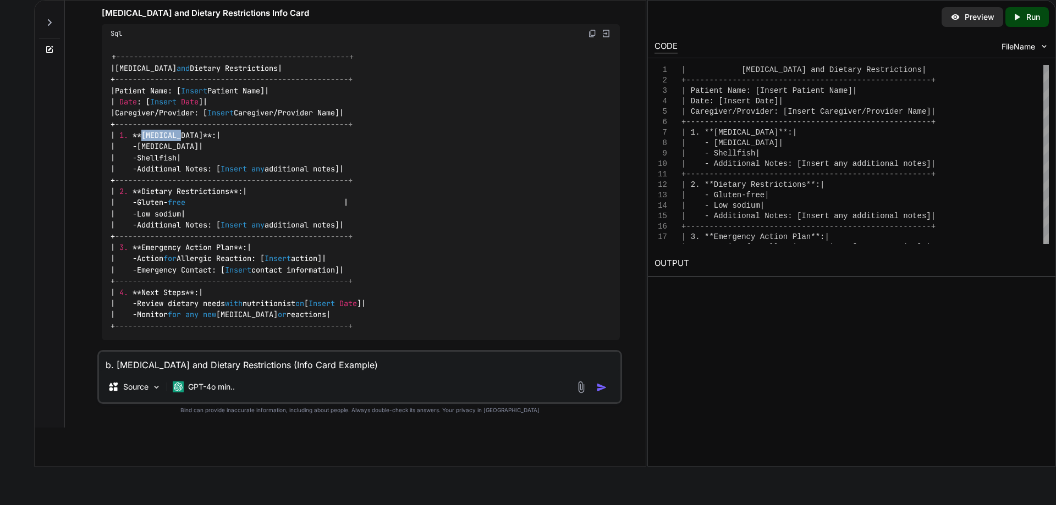
drag, startPoint x: 183, startPoint y: 136, endPoint x: 144, endPoint y: 131, distance: 38.9
click at [144, 131] on code "+ -----------------------------------------------------+ | [MEDICAL_DATA] and D…" at bounding box center [238, 191] width 255 height 280
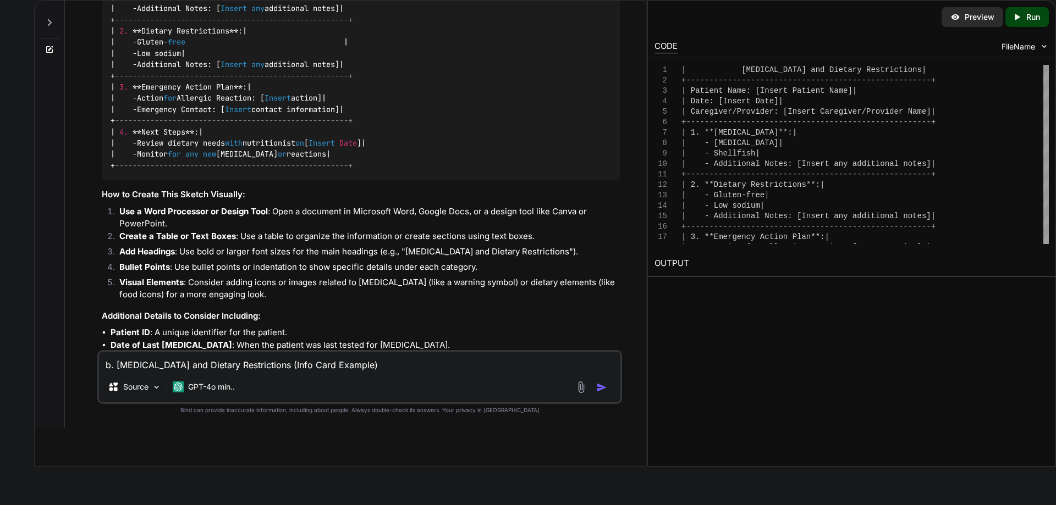
scroll to position [2036, 0]
